Goal: Task Accomplishment & Management: Manage account settings

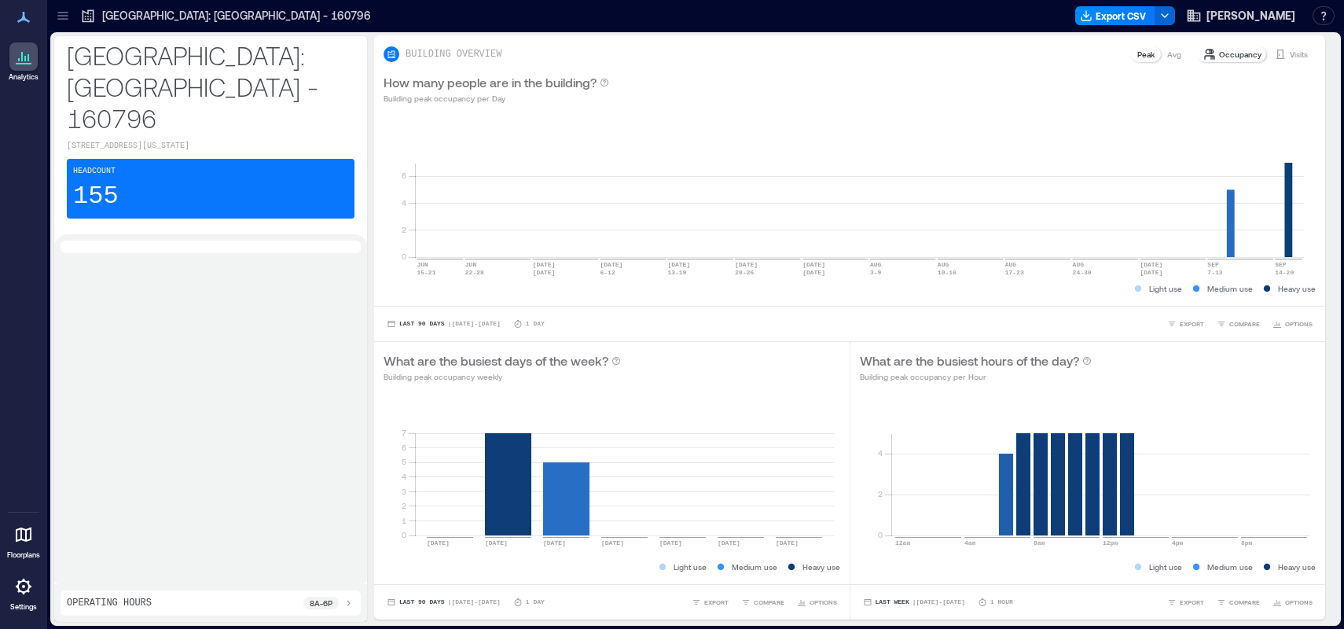
click at [19, 588] on icon at bounding box center [24, 587] width 16 height 16
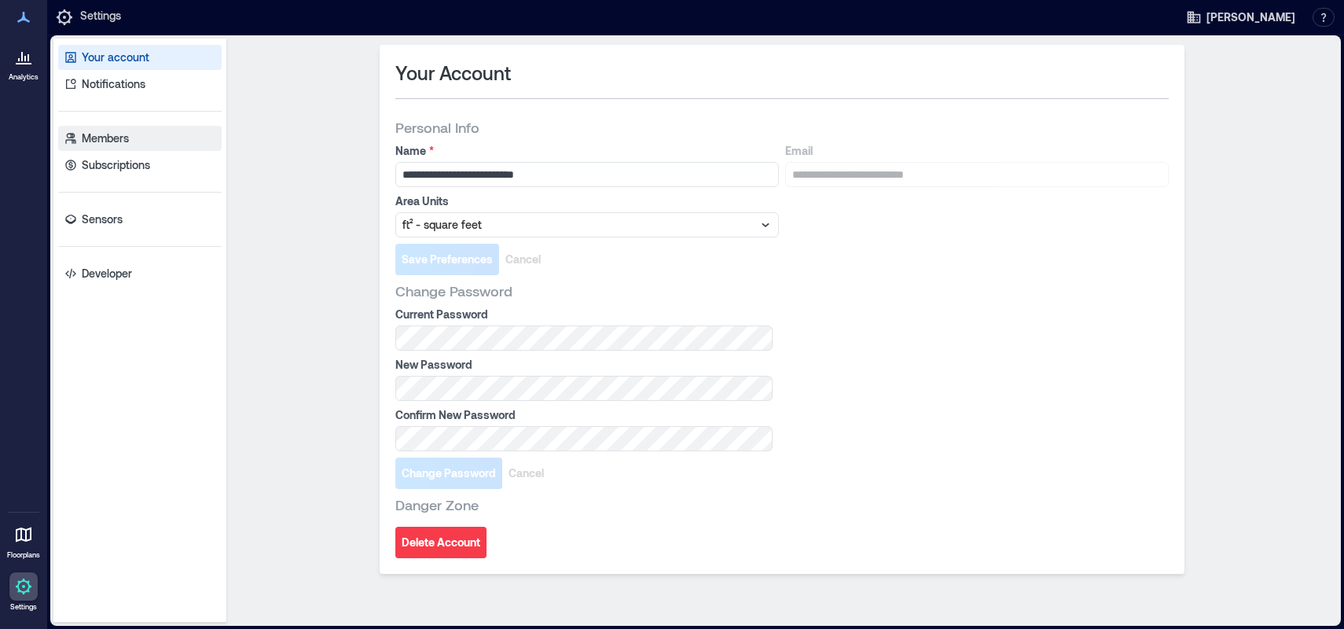
click at [108, 141] on p "Members" at bounding box center [105, 139] width 47 height 16
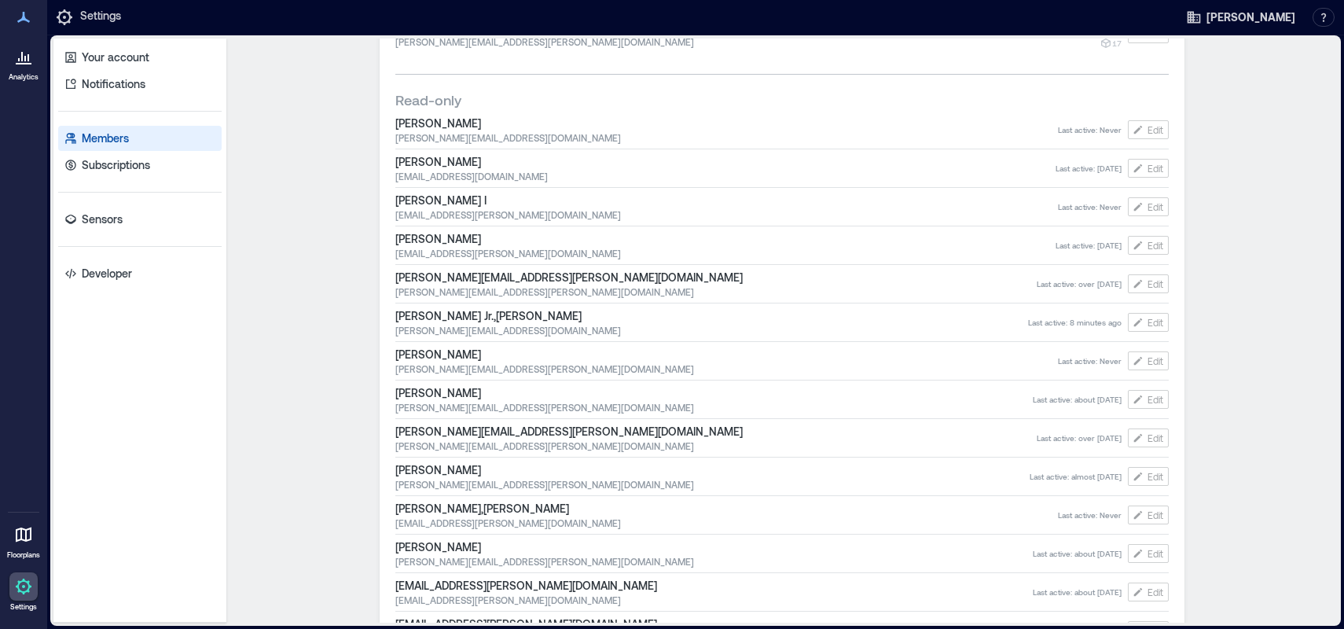
scroll to position [1890, 0]
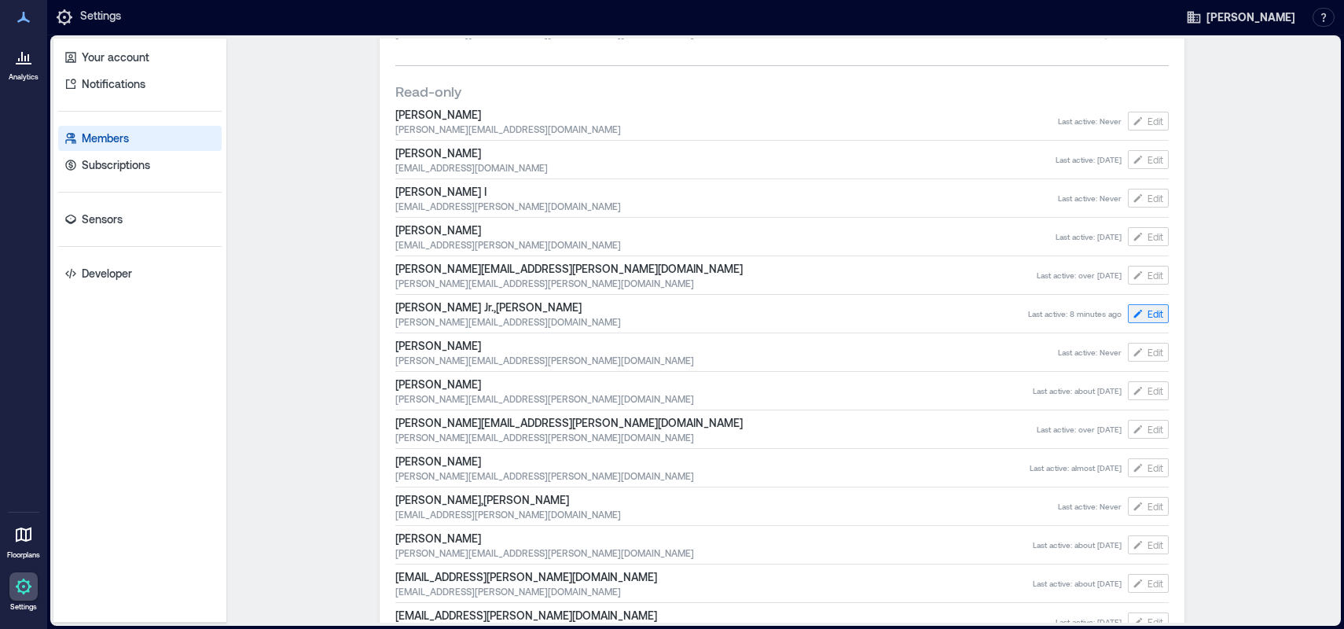
click at [1139, 312] on button "Edit" at bounding box center [1148, 313] width 41 height 19
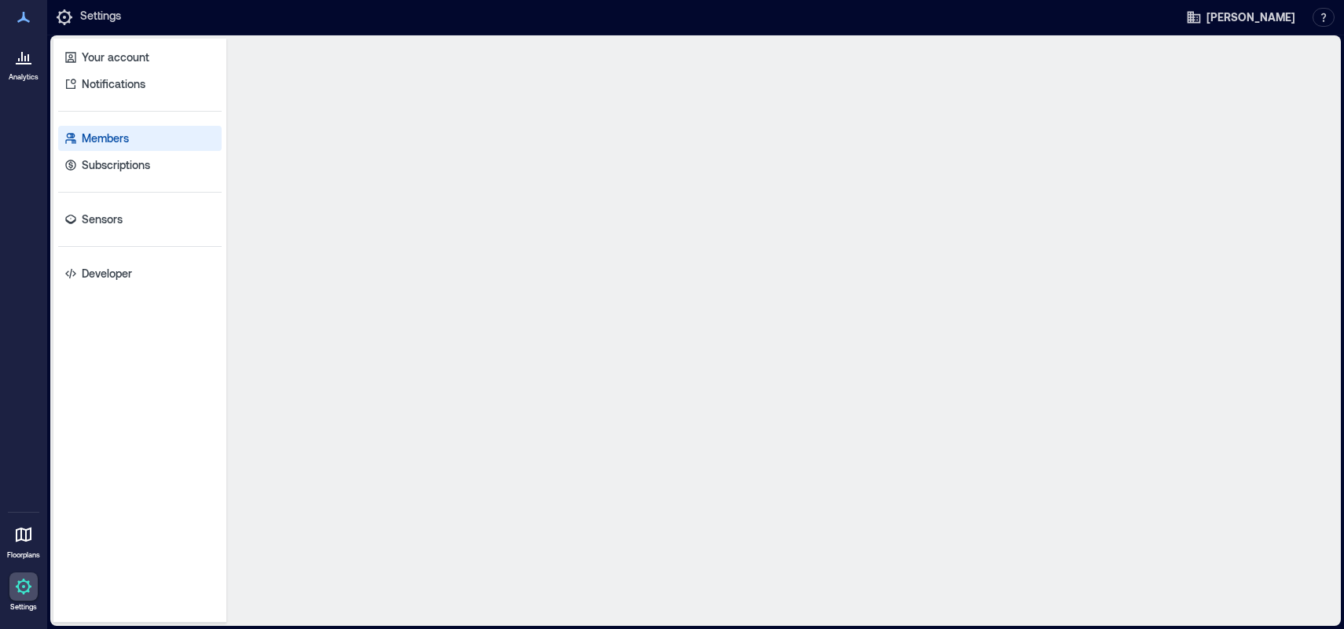
scroll to position [0, 0]
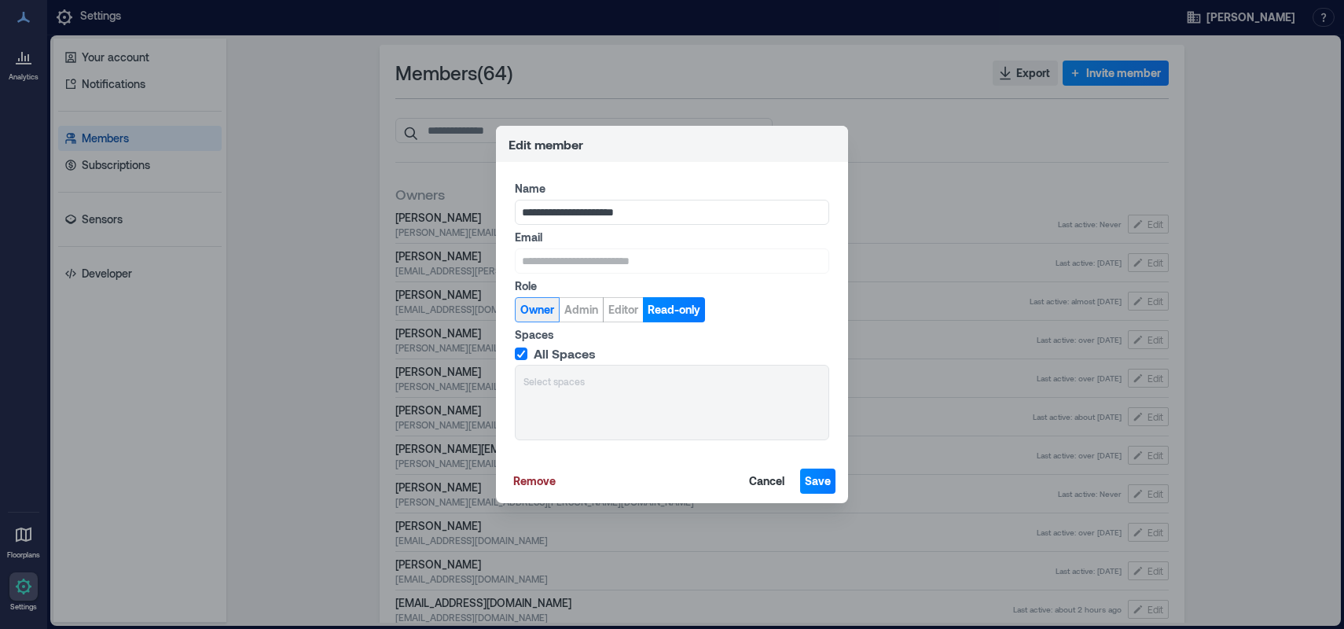
click at [527, 313] on span "Owner" at bounding box center [537, 310] width 34 height 16
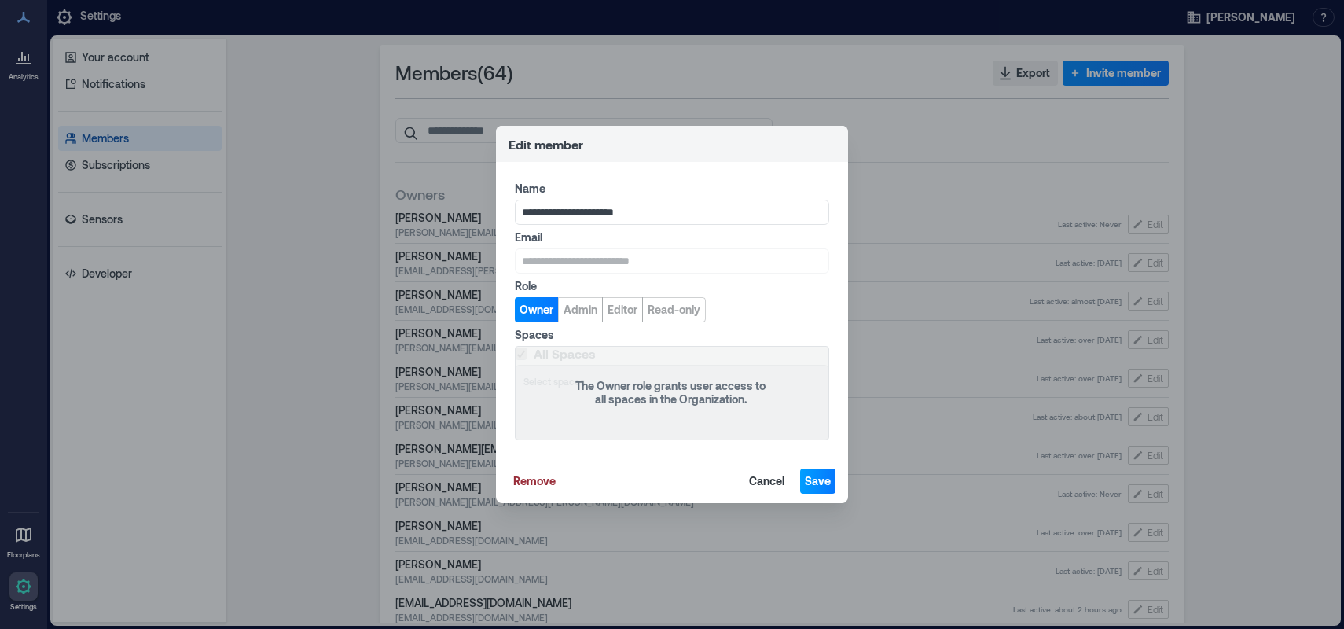
click at [814, 483] on span "Save" at bounding box center [818, 481] width 26 height 16
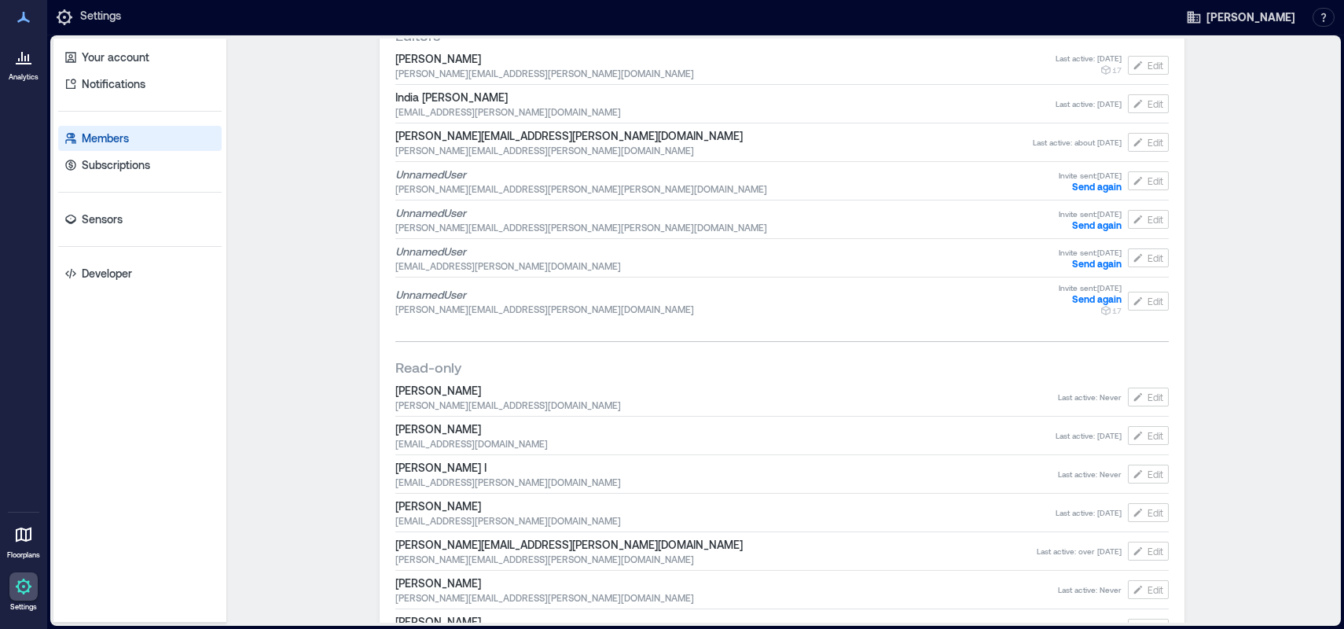
scroll to position [1491, 0]
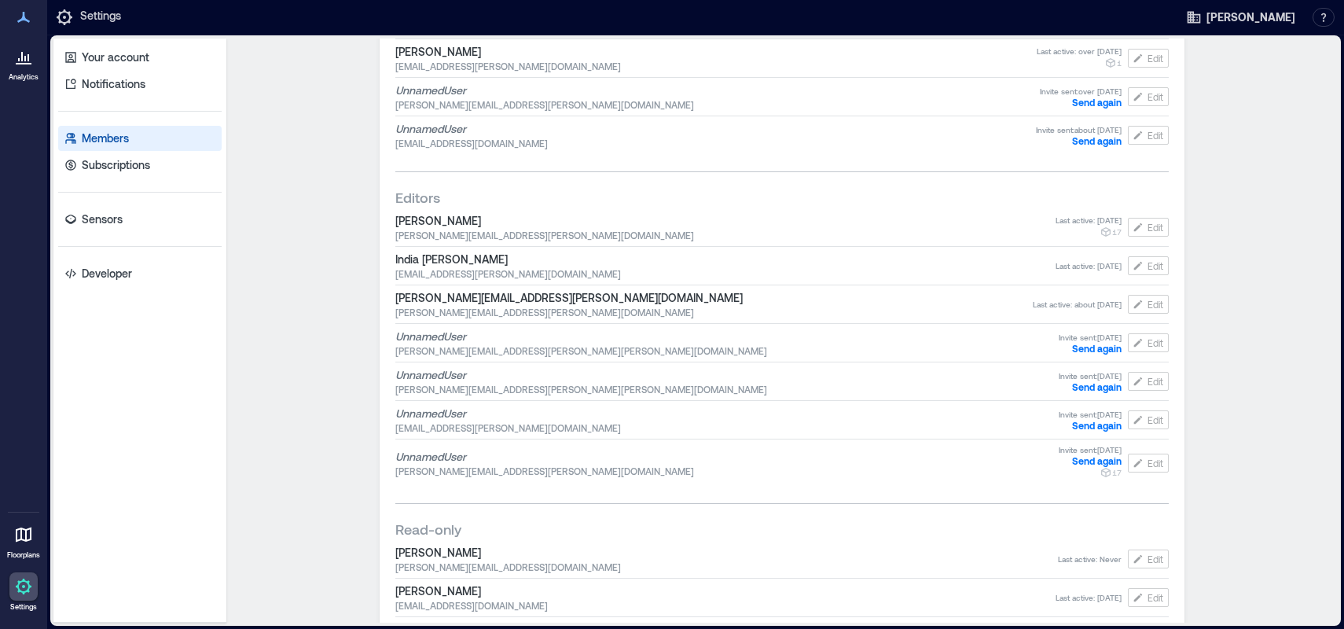
click at [418, 197] on span "Editors" at bounding box center [417, 197] width 45 height 19
click at [399, 198] on span "Editors" at bounding box center [417, 197] width 45 height 19
